Goal: Navigation & Orientation: Find specific page/section

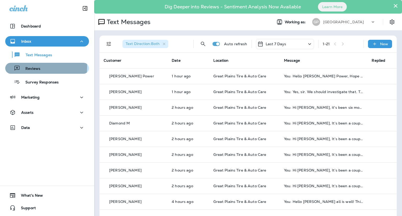
click at [37, 67] on p "Reviews" at bounding box center [30, 68] width 20 height 5
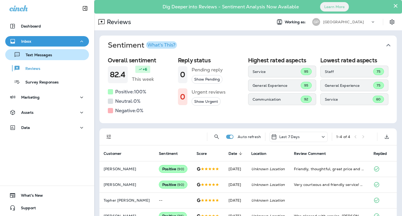
click at [41, 55] on p "Text Messages" at bounding box center [36, 55] width 32 height 5
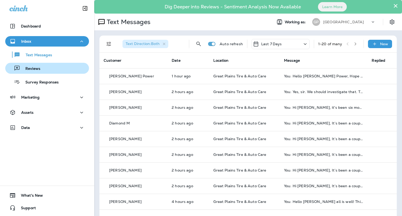
click at [42, 66] on div "Reviews" at bounding box center [47, 68] width 80 height 8
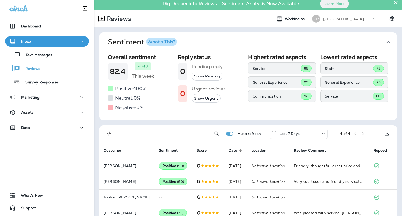
scroll to position [13, 0]
